Goal: Information Seeking & Learning: Learn about a topic

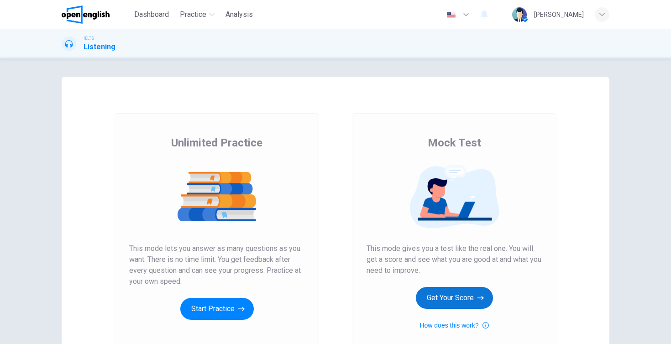
click at [466, 299] on button "Get Your Score" at bounding box center [454, 298] width 77 height 22
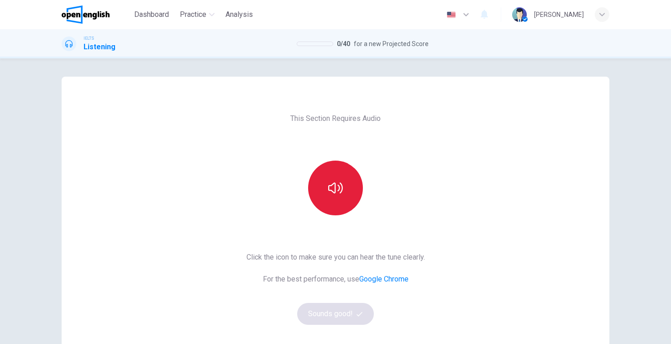
click at [335, 195] on icon "button" at bounding box center [335, 188] width 15 height 15
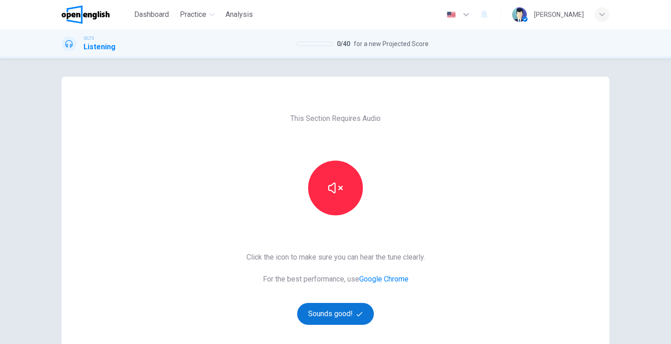
click at [345, 313] on button "Sounds good!" at bounding box center [335, 314] width 77 height 22
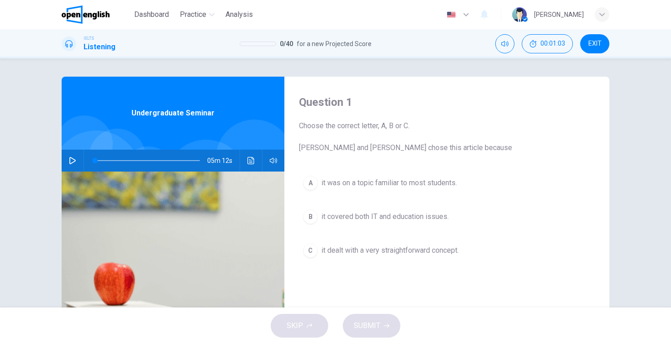
click at [74, 161] on icon "button" at bounding box center [72, 160] width 6 height 7
click at [310, 217] on div "B" at bounding box center [310, 216] width 15 height 15
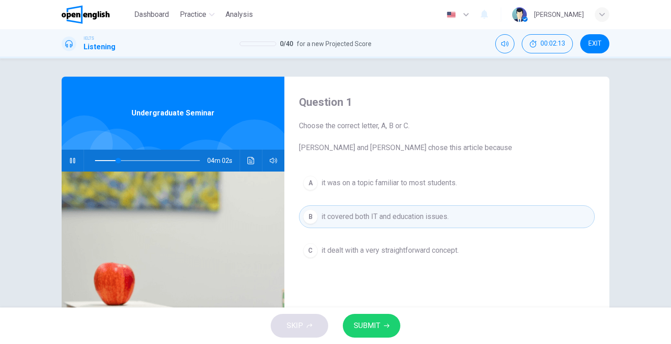
click at [371, 319] on button "SUBMIT" at bounding box center [372, 326] width 58 height 24
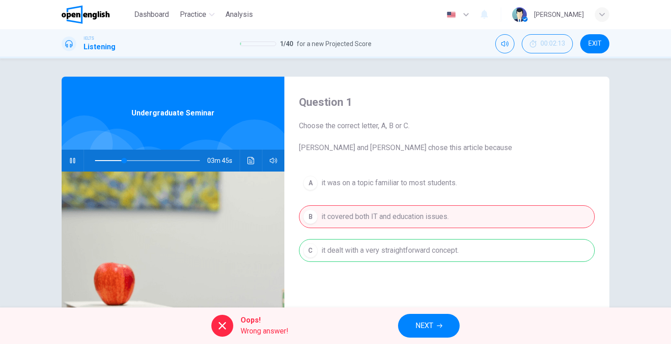
click at [433, 329] on span "NEXT" at bounding box center [424, 325] width 18 height 13
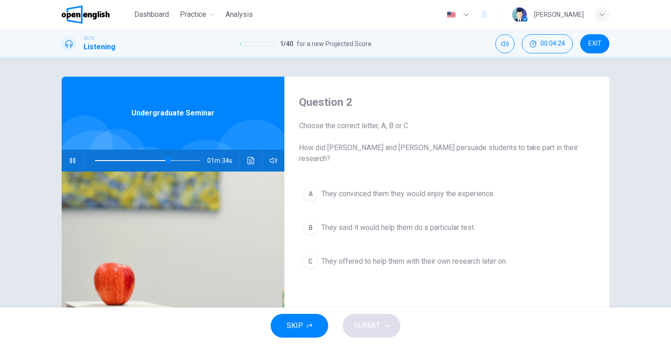
click at [308, 187] on div "A" at bounding box center [310, 194] width 15 height 15
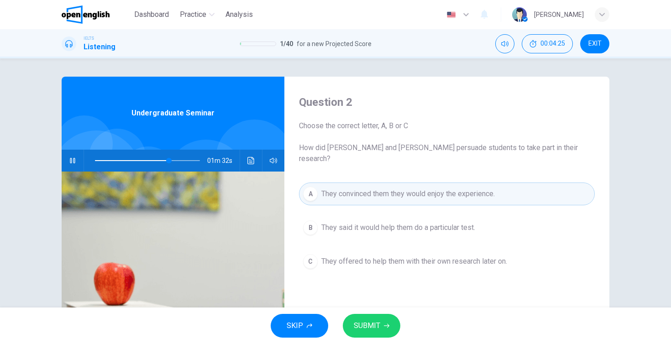
click at [369, 326] on span "SUBMIT" at bounding box center [367, 325] width 26 height 13
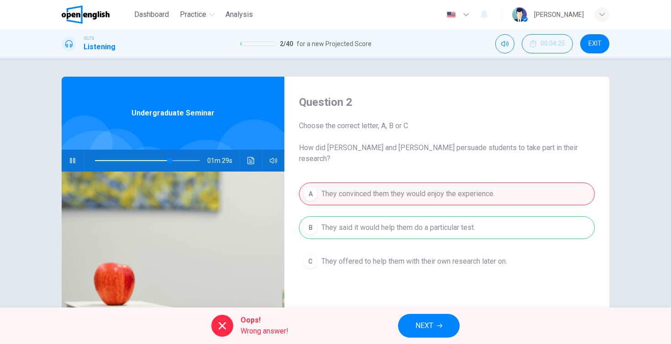
click at [432, 316] on button "NEXT" at bounding box center [429, 326] width 62 height 24
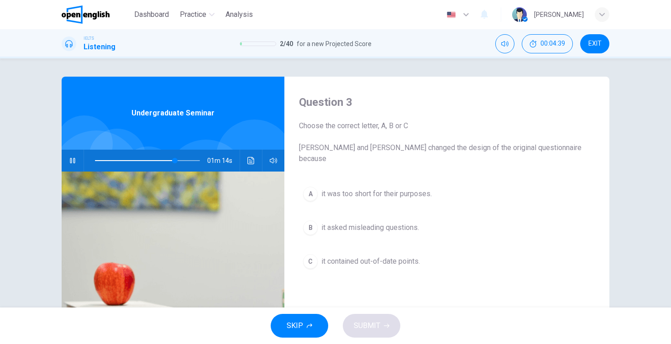
click at [309, 189] on div "A" at bounding box center [310, 194] width 15 height 15
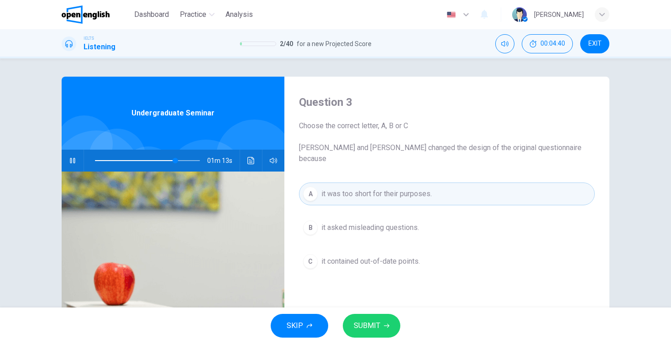
click at [391, 327] on button "SUBMIT" at bounding box center [372, 326] width 58 height 24
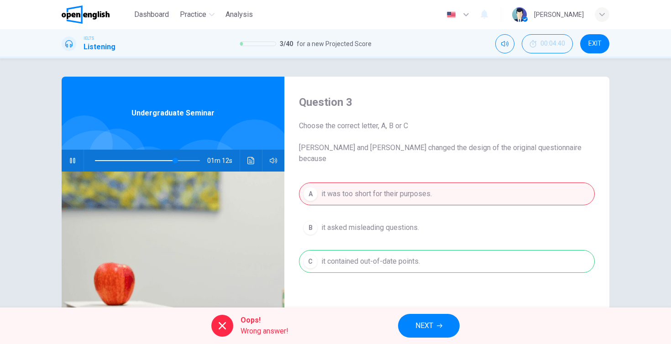
click at [433, 328] on span "NEXT" at bounding box center [424, 325] width 18 height 13
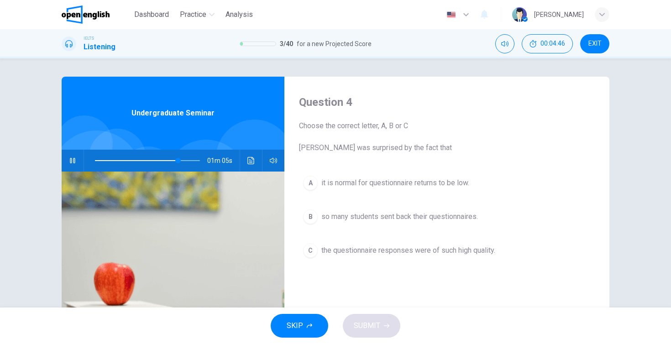
click at [313, 209] on div "B" at bounding box center [310, 216] width 15 height 15
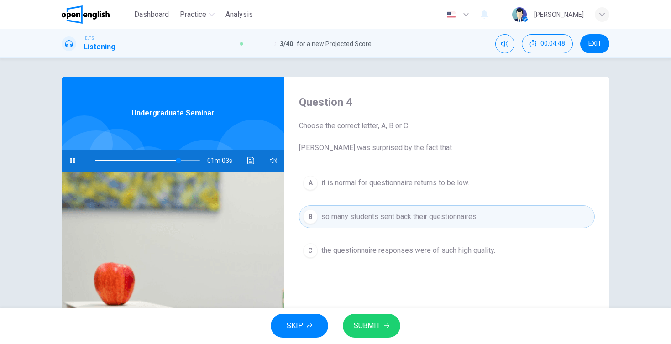
click at [378, 333] on button "SUBMIT" at bounding box center [372, 326] width 58 height 24
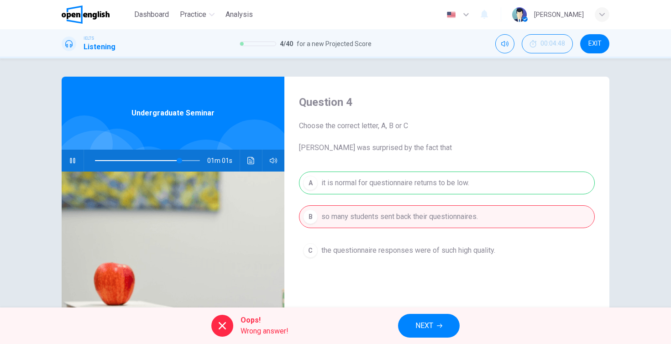
click at [433, 317] on button "NEXT" at bounding box center [429, 326] width 62 height 24
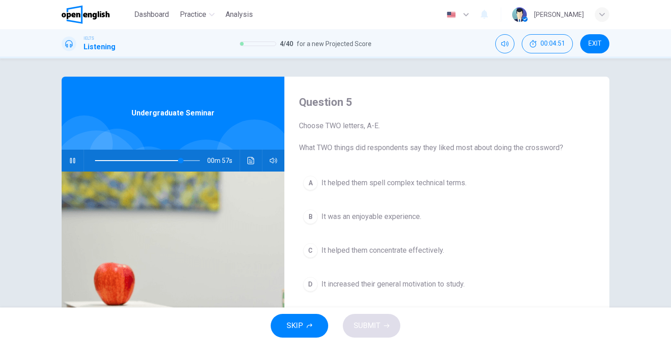
click at [311, 255] on div "C" at bounding box center [310, 250] width 15 height 15
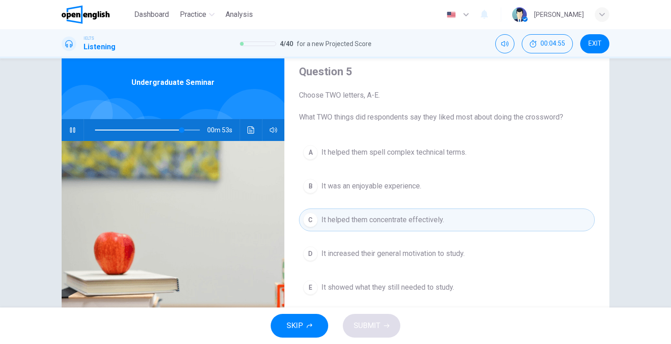
scroll to position [26, 0]
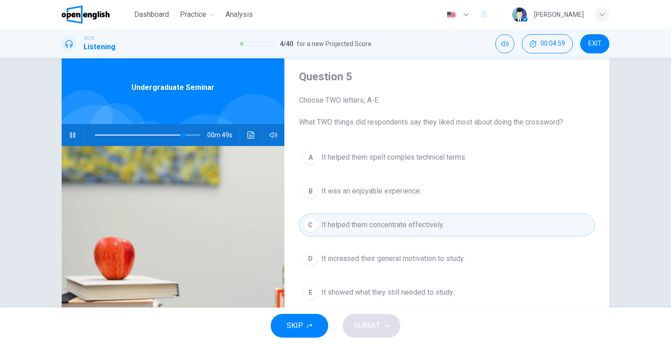
click at [312, 165] on button "A It helped them spell complex technical terms." at bounding box center [447, 157] width 296 height 23
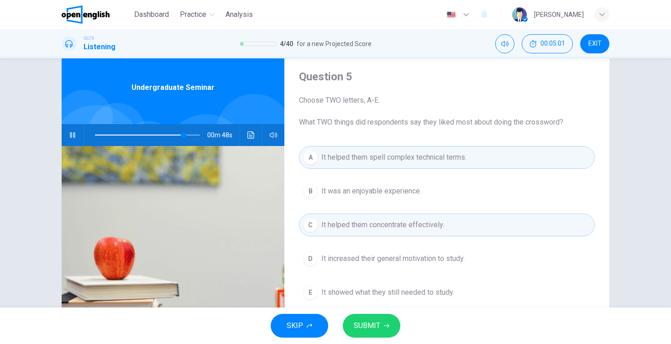
click at [380, 328] on button "SUBMIT" at bounding box center [372, 326] width 58 height 24
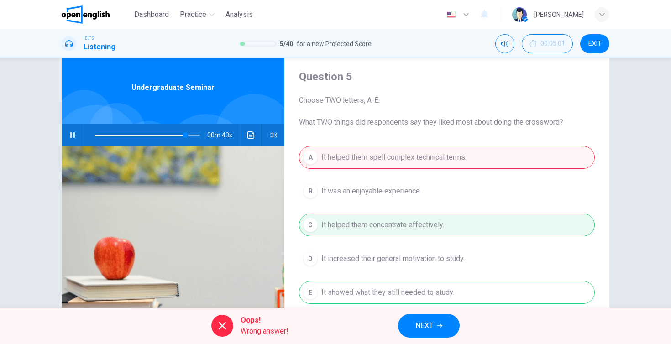
click at [436, 328] on button "NEXT" at bounding box center [429, 326] width 62 height 24
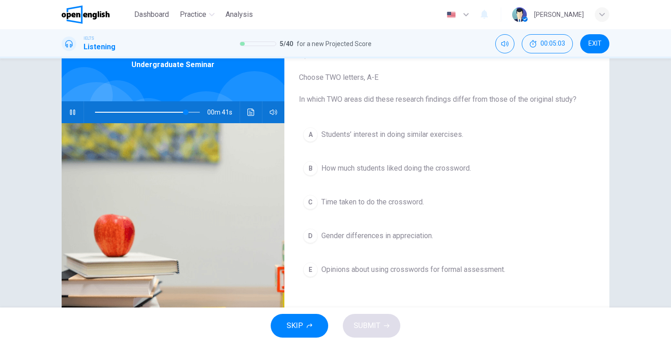
scroll to position [38, 0]
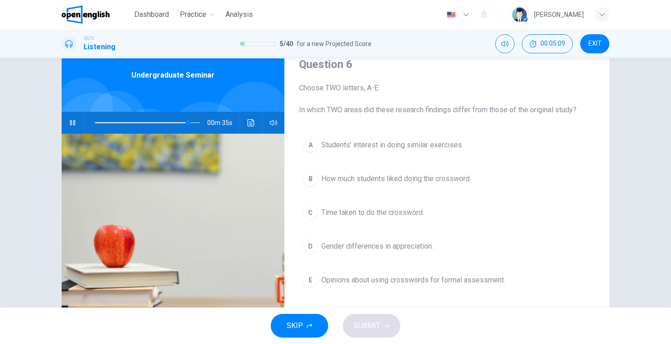
click at [312, 186] on button "B How much students liked doing the crossword." at bounding box center [447, 179] width 296 height 23
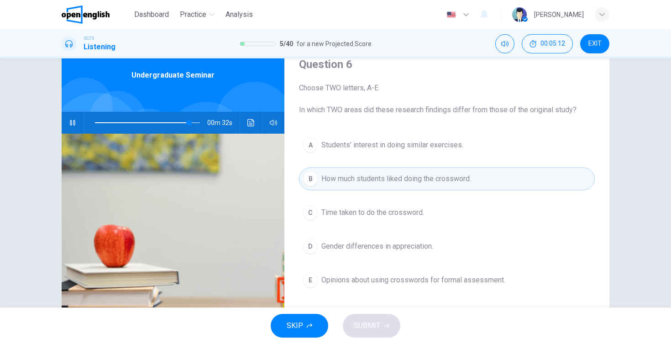
click at [310, 280] on div "E" at bounding box center [310, 280] width 15 height 15
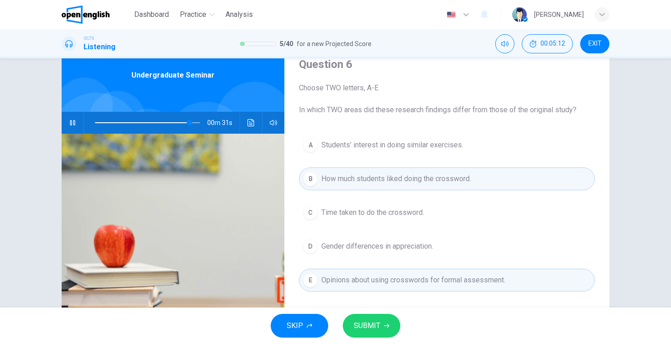
click at [387, 326] on icon "button" at bounding box center [386, 326] width 5 height 4
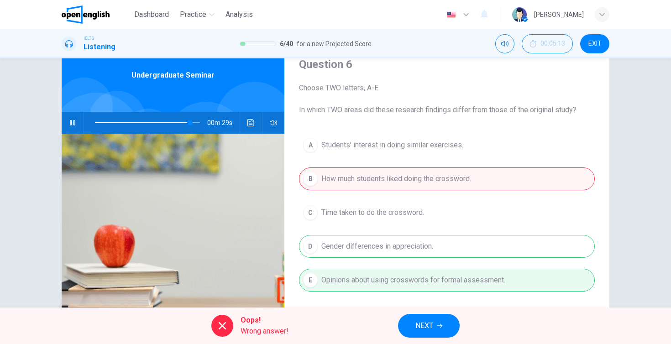
click at [437, 328] on button "NEXT" at bounding box center [429, 326] width 62 height 24
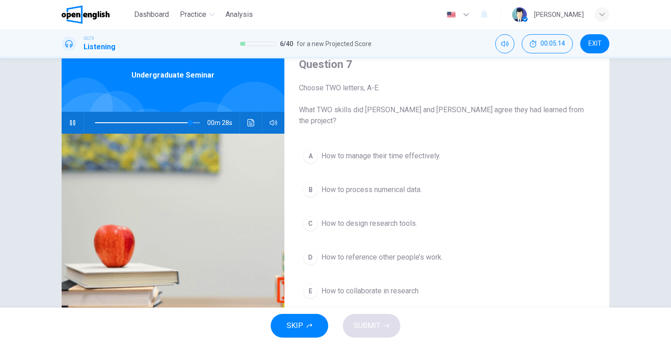
click at [309, 190] on div "A How to manage their time effectively. B How to process numerical data. C How …" at bounding box center [447, 233] width 296 height 176
click at [309, 183] on div "B" at bounding box center [310, 190] width 15 height 15
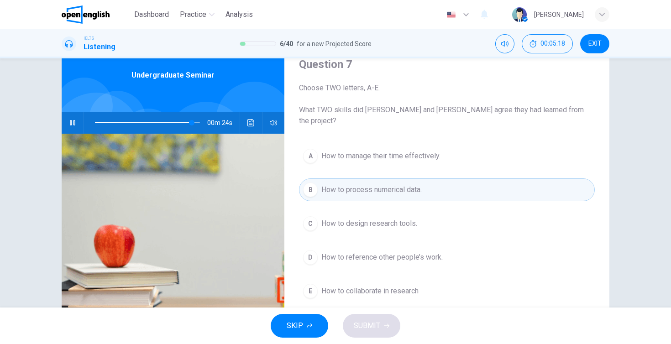
click at [314, 216] on div "C" at bounding box center [310, 223] width 15 height 15
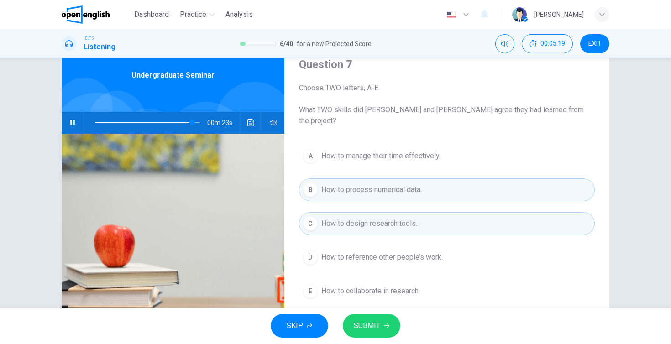
click at [306, 149] on div "A" at bounding box center [310, 156] width 15 height 15
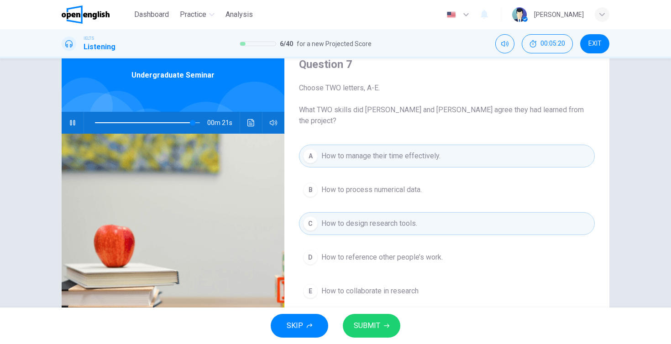
click at [384, 327] on icon "button" at bounding box center [386, 325] width 5 height 5
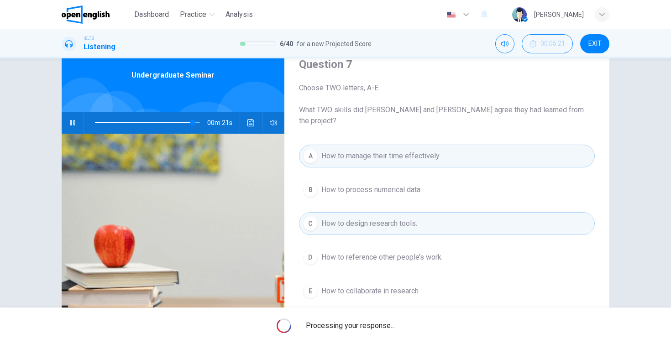
type input "**"
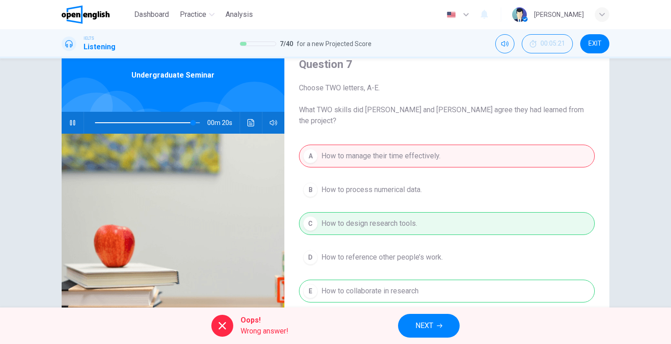
click at [429, 330] on span "NEXT" at bounding box center [424, 325] width 18 height 13
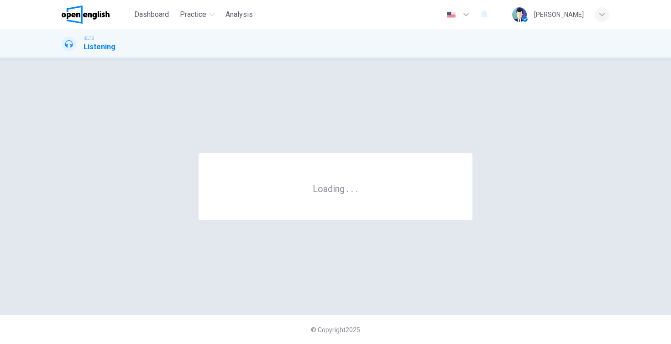
scroll to position [0, 0]
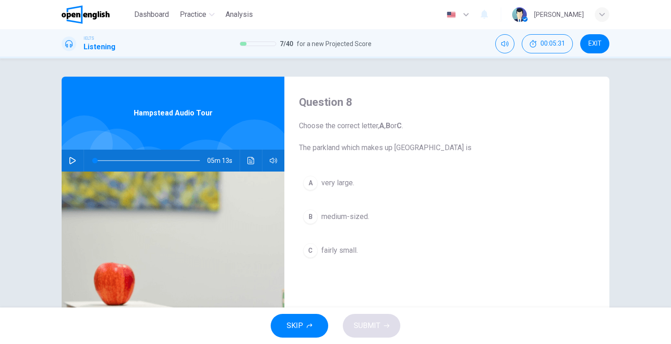
click at [73, 161] on icon "button" at bounding box center [72, 160] width 7 height 7
click at [244, 166] on div "04m 51s" at bounding box center [173, 161] width 223 height 22
click at [254, 162] on icon "Click to see the audio transcription" at bounding box center [250, 160] width 7 height 7
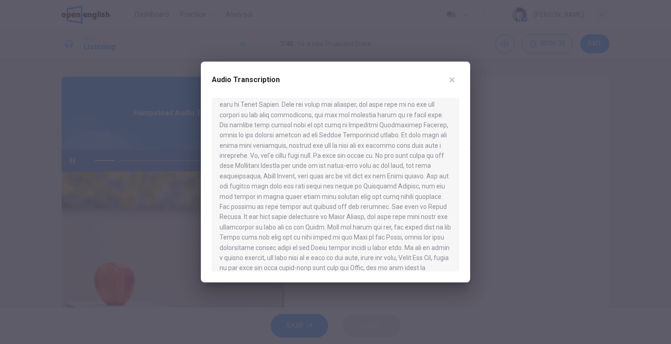
scroll to position [92, 0]
click at [310, 135] on div at bounding box center [335, 184] width 247 height 173
click at [452, 79] on icon "button" at bounding box center [452, 80] width 5 height 5
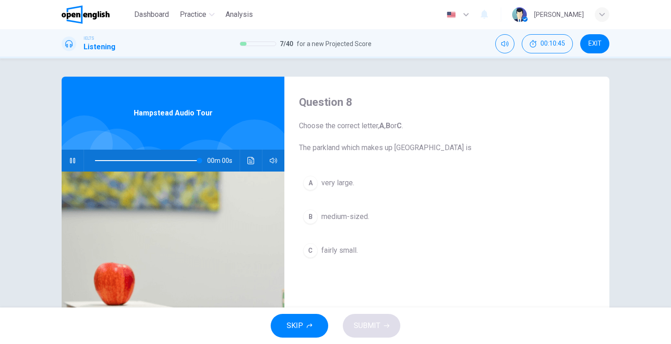
type input "*"
click at [309, 183] on div "A" at bounding box center [310, 183] width 15 height 15
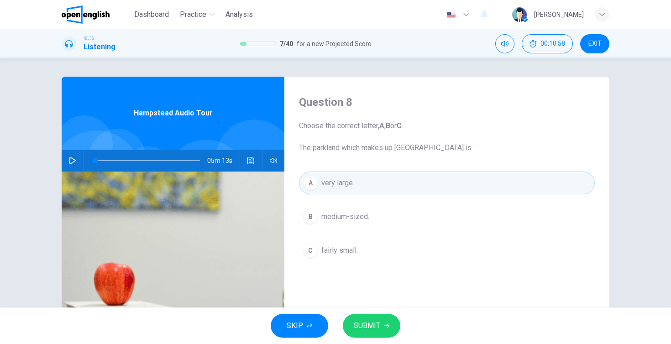
click at [369, 325] on span "SUBMIT" at bounding box center [367, 325] width 26 height 13
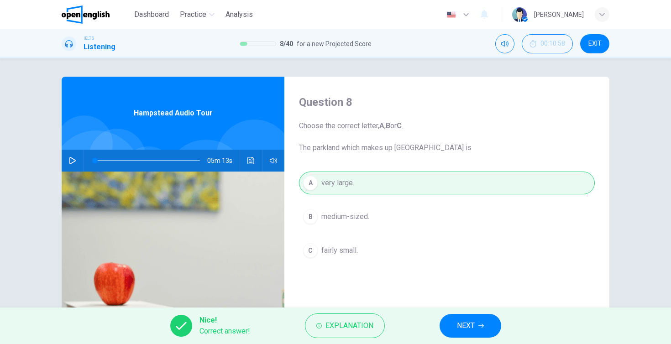
click at [466, 328] on span "NEXT" at bounding box center [466, 325] width 18 height 13
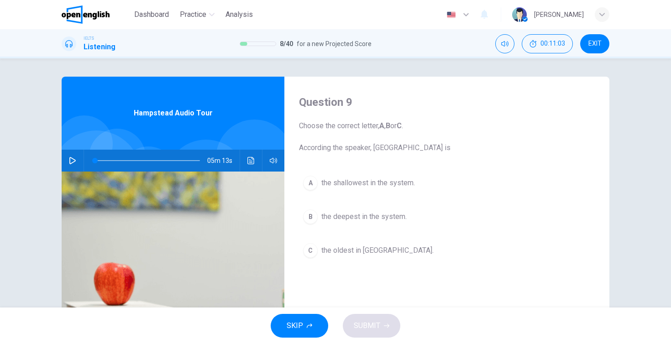
click at [312, 217] on div "B" at bounding box center [310, 216] width 15 height 15
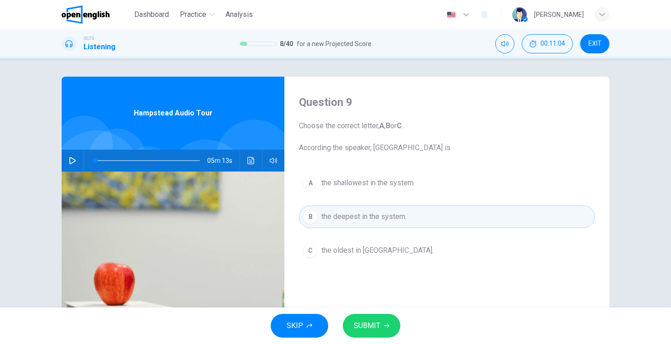
click at [373, 323] on span "SUBMIT" at bounding box center [367, 325] width 26 height 13
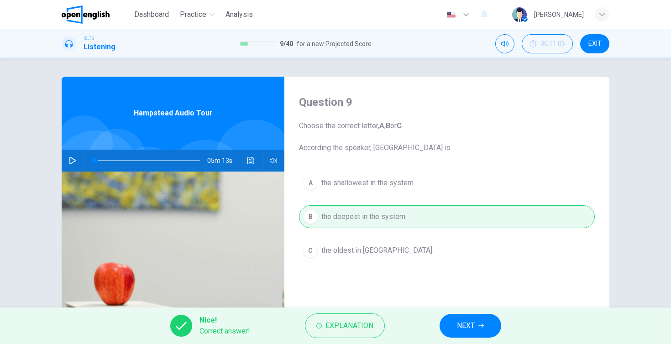
click at [461, 320] on span "NEXT" at bounding box center [466, 325] width 18 height 13
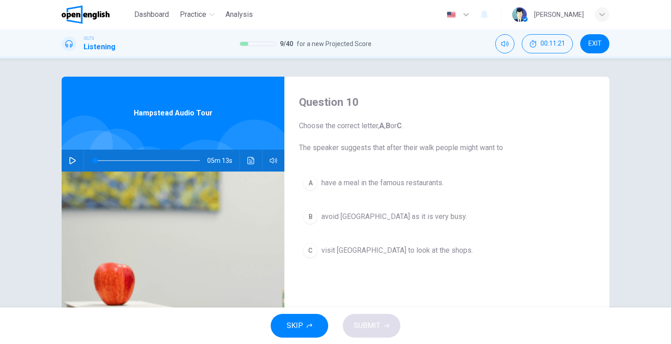
click at [303, 218] on button "B avoid [GEOGRAPHIC_DATA] as it is very busy." at bounding box center [447, 216] width 296 height 23
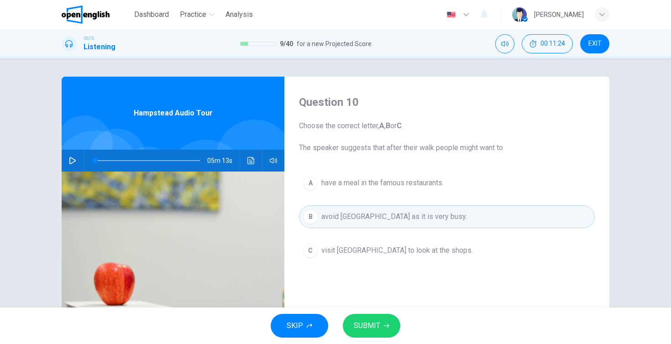
click at [312, 250] on div "C" at bounding box center [310, 250] width 15 height 15
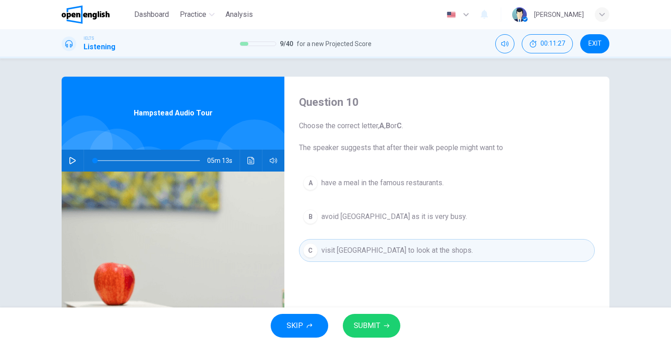
click at [385, 321] on button "SUBMIT" at bounding box center [372, 326] width 58 height 24
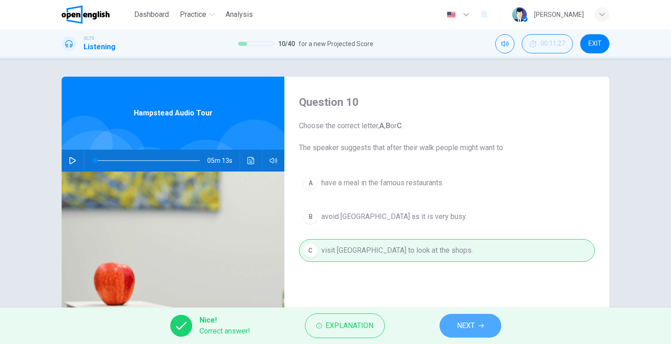
click at [465, 325] on span "NEXT" at bounding box center [466, 325] width 18 height 13
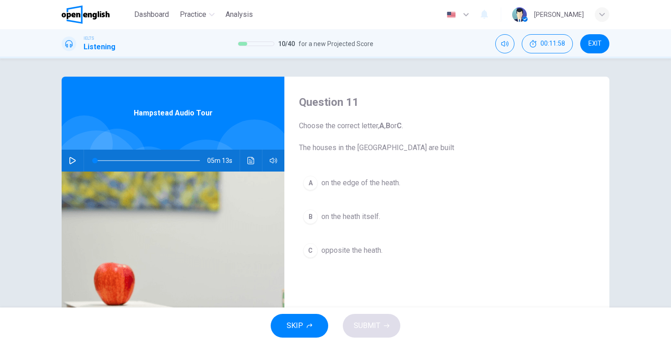
click at [305, 184] on div "A" at bounding box center [310, 183] width 15 height 15
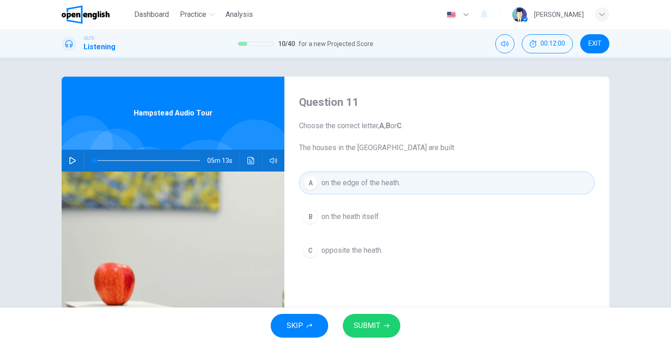
click at [368, 330] on span "SUBMIT" at bounding box center [367, 325] width 26 height 13
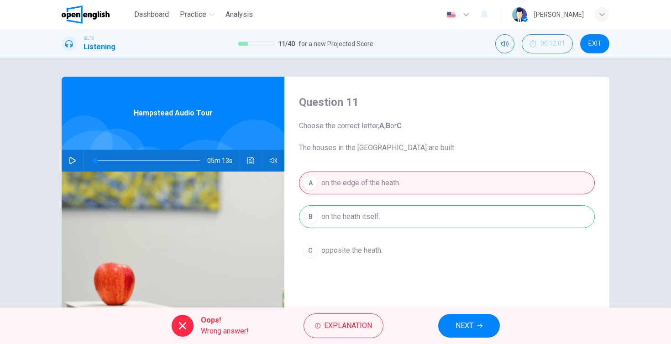
click at [458, 332] on span "NEXT" at bounding box center [465, 325] width 18 height 13
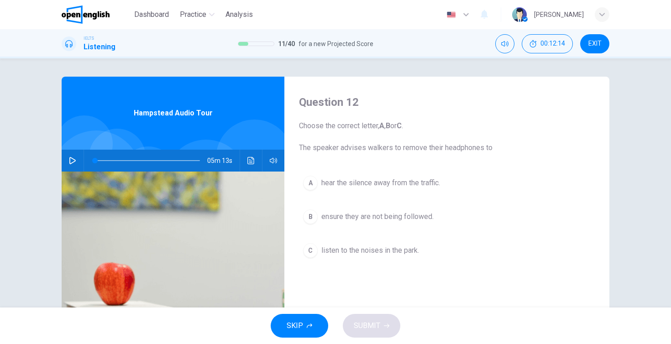
click at [308, 255] on div "C" at bounding box center [310, 250] width 15 height 15
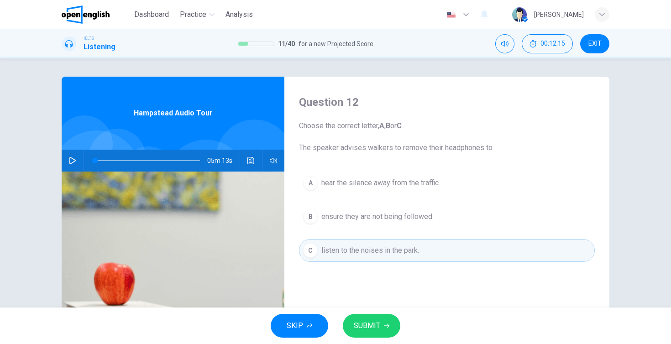
click at [363, 318] on button "SUBMIT" at bounding box center [372, 326] width 58 height 24
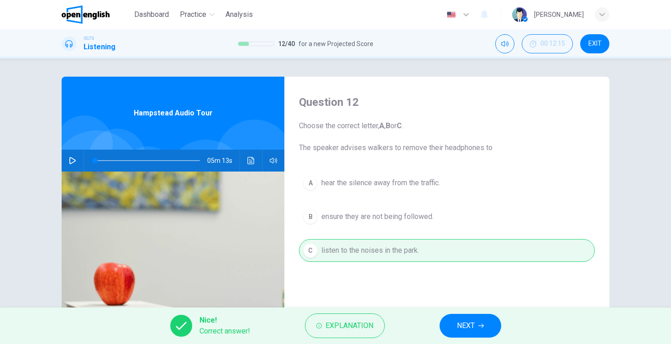
click at [453, 325] on button "NEXT" at bounding box center [471, 326] width 62 height 24
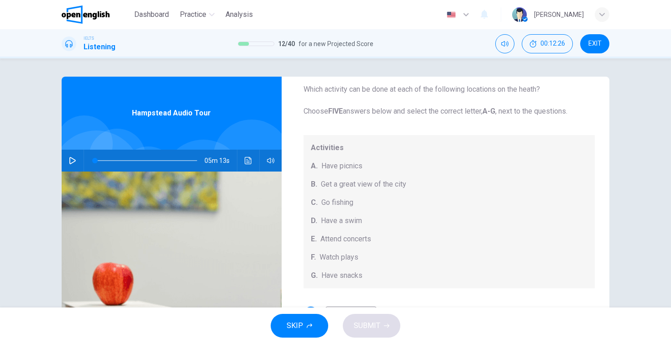
scroll to position [84, 0]
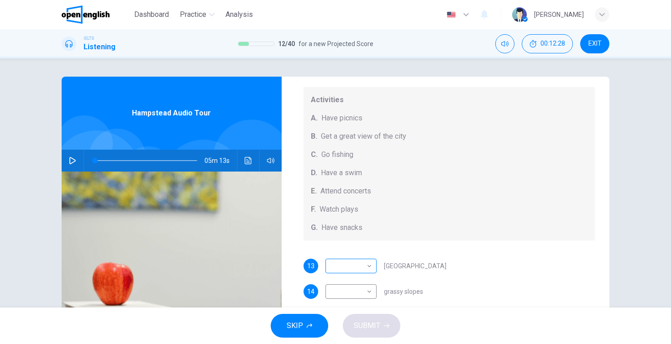
click at [332, 269] on body "This site uses cookies, as explained in our Privacy Policy . If you agree to th…" at bounding box center [335, 172] width 671 height 344
click at [457, 246] on div at bounding box center [335, 172] width 671 height 344
click at [340, 295] on body "This site uses cookies, as explained in our Privacy Policy . If you agree to th…" at bounding box center [335, 172] width 671 height 344
click at [344, 299] on li "E" at bounding box center [350, 300] width 51 height 15
type input "*"
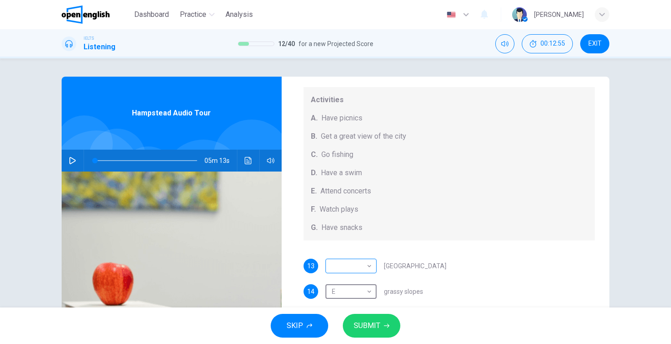
click at [342, 265] on body "This site uses cookies, as explained in our Privacy Policy . If you agree to th…" at bounding box center [335, 172] width 671 height 344
click at [349, 330] on li "G" at bounding box center [350, 329] width 51 height 15
type input "*"
click at [370, 330] on span "SUBMIT" at bounding box center [367, 325] width 26 height 13
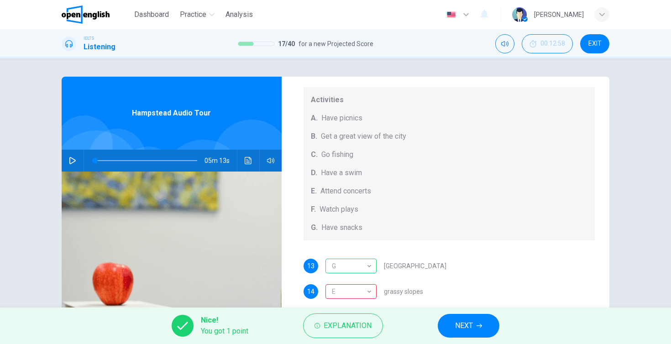
click at [480, 326] on icon "button" at bounding box center [479, 326] width 5 height 4
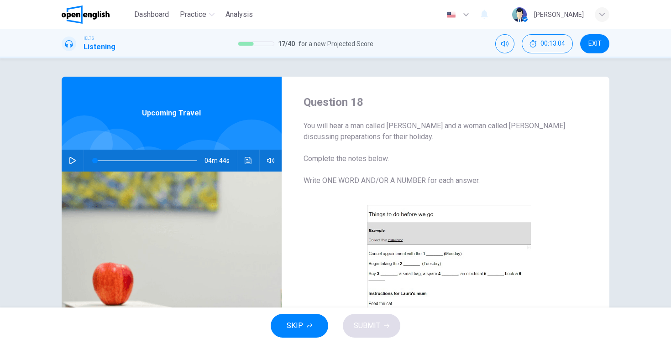
click at [71, 162] on icon "button" at bounding box center [72, 160] width 7 height 7
click at [252, 163] on button "Click to see the audio transcription" at bounding box center [248, 161] width 15 height 22
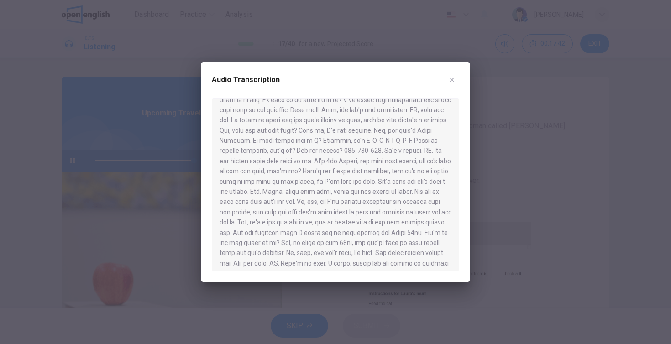
scroll to position [353, 0]
type input "*"
click at [450, 78] on icon "button" at bounding box center [452, 80] width 5 height 5
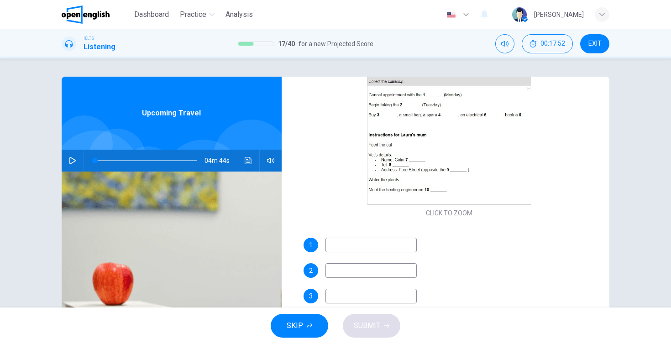
scroll to position [158, 0]
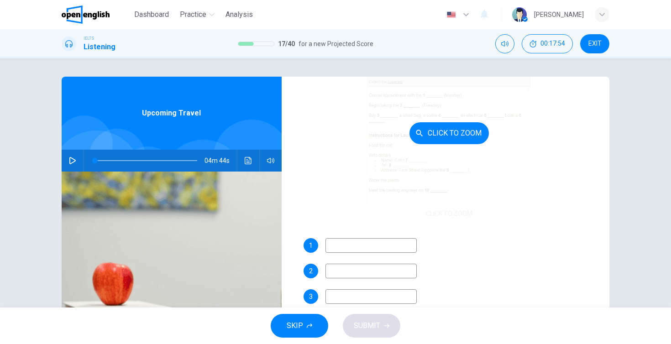
click at [412, 150] on div "Click to Zoom" at bounding box center [450, 133] width 292 height 174
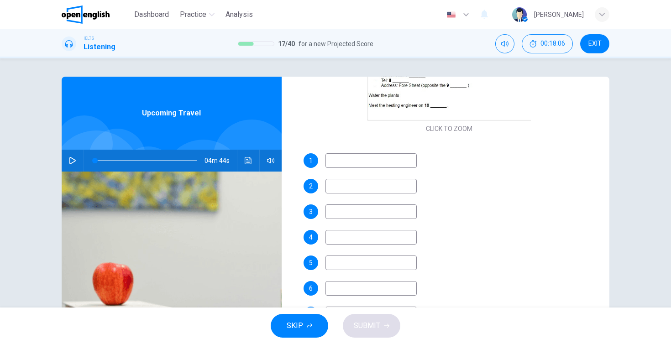
scroll to position [266, 0]
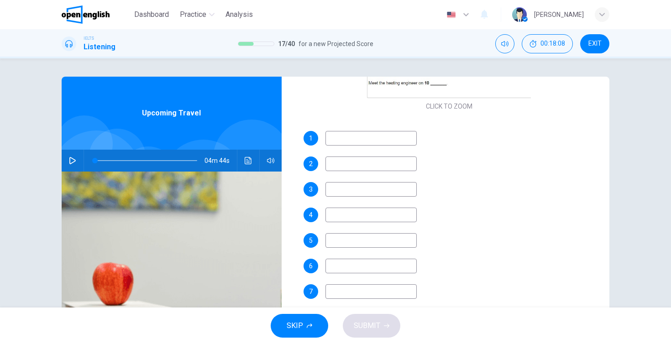
click at [356, 143] on input at bounding box center [370, 138] width 91 height 15
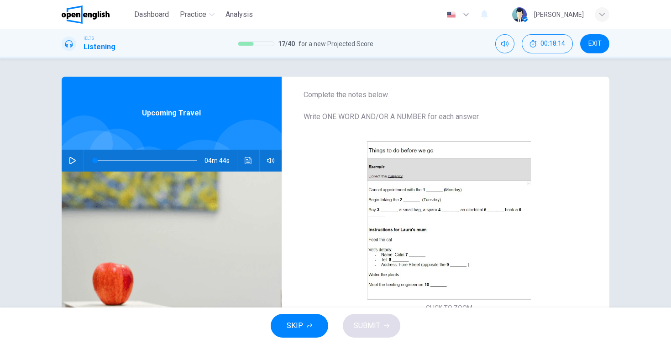
scroll to position [65, 0]
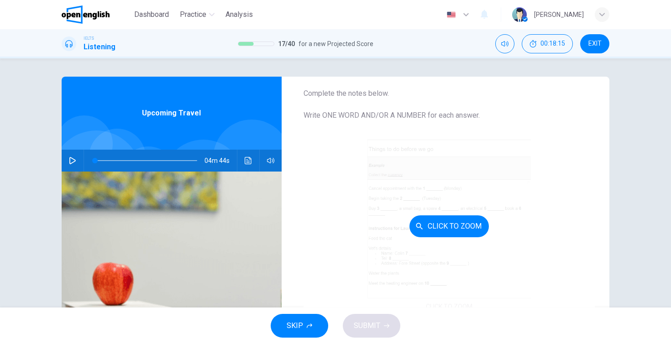
click at [458, 233] on button "Click to Zoom" at bounding box center [448, 226] width 79 height 22
